Goal: Check status: Check status

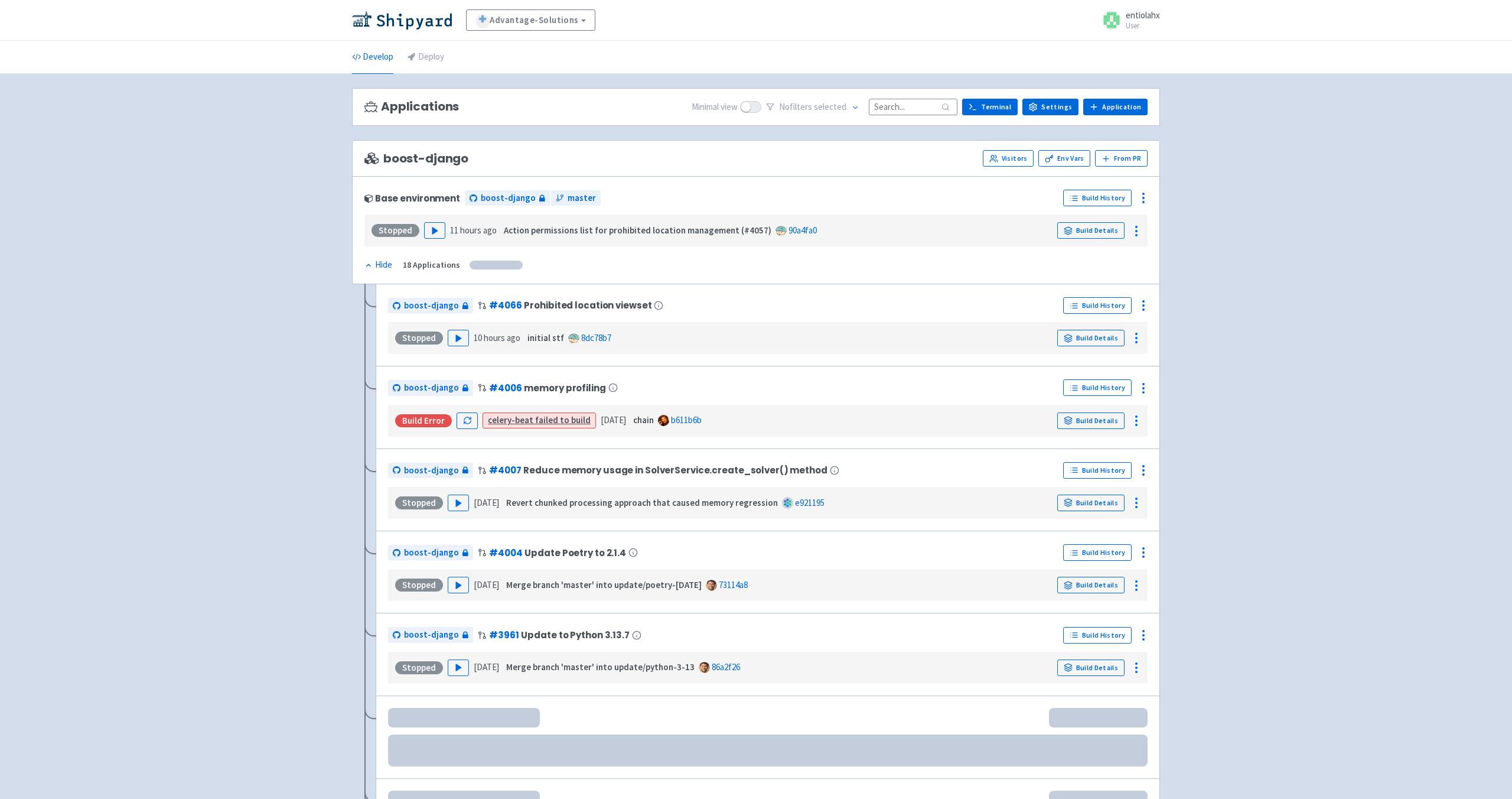
click at [909, 108] on input at bounding box center [913, 106] width 89 height 16
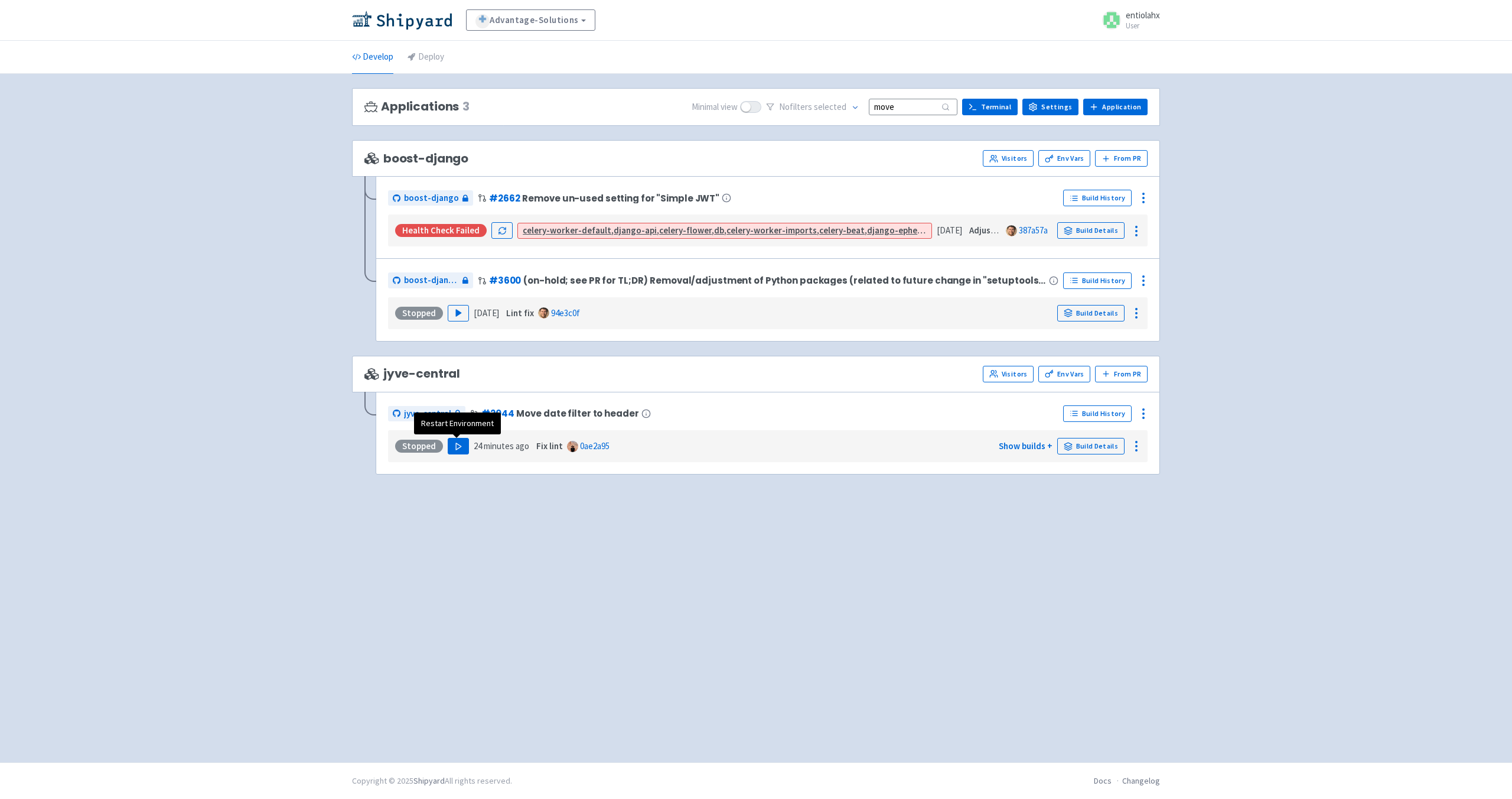
type input "move"
click at [456, 447] on polygon "button" at bounding box center [458, 446] width 6 height 6
click at [1089, 424] on div "jyve-central # 2044 Move date filter to header Build History Stopped Play 24 mi…" at bounding box center [768, 433] width 760 height 58
click at [1089, 417] on link "Build History" at bounding box center [1098, 413] width 68 height 17
